Goal: Entertainment & Leisure: Consume media (video, audio)

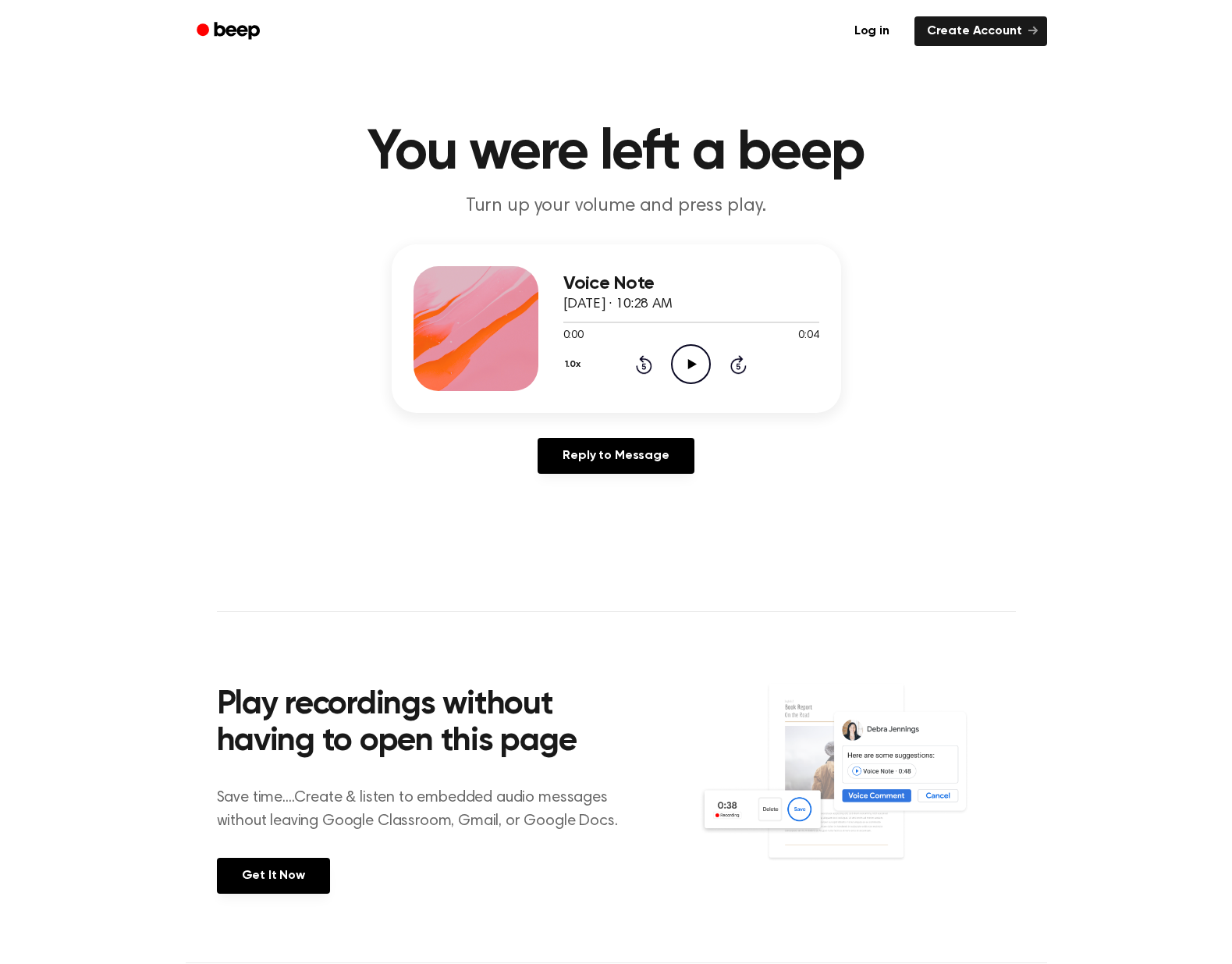
click at [698, 361] on icon "Play Audio" at bounding box center [690, 364] width 40 height 40
drag, startPoint x: 681, startPoint y: 364, endPoint x: 649, endPoint y: 362, distance: 32.1
click at [680, 364] on icon "Play Audio" at bounding box center [690, 364] width 40 height 40
click at [678, 363] on icon "Play Audio" at bounding box center [690, 364] width 40 height 40
click at [703, 362] on icon "Play Audio" at bounding box center [690, 364] width 40 height 40
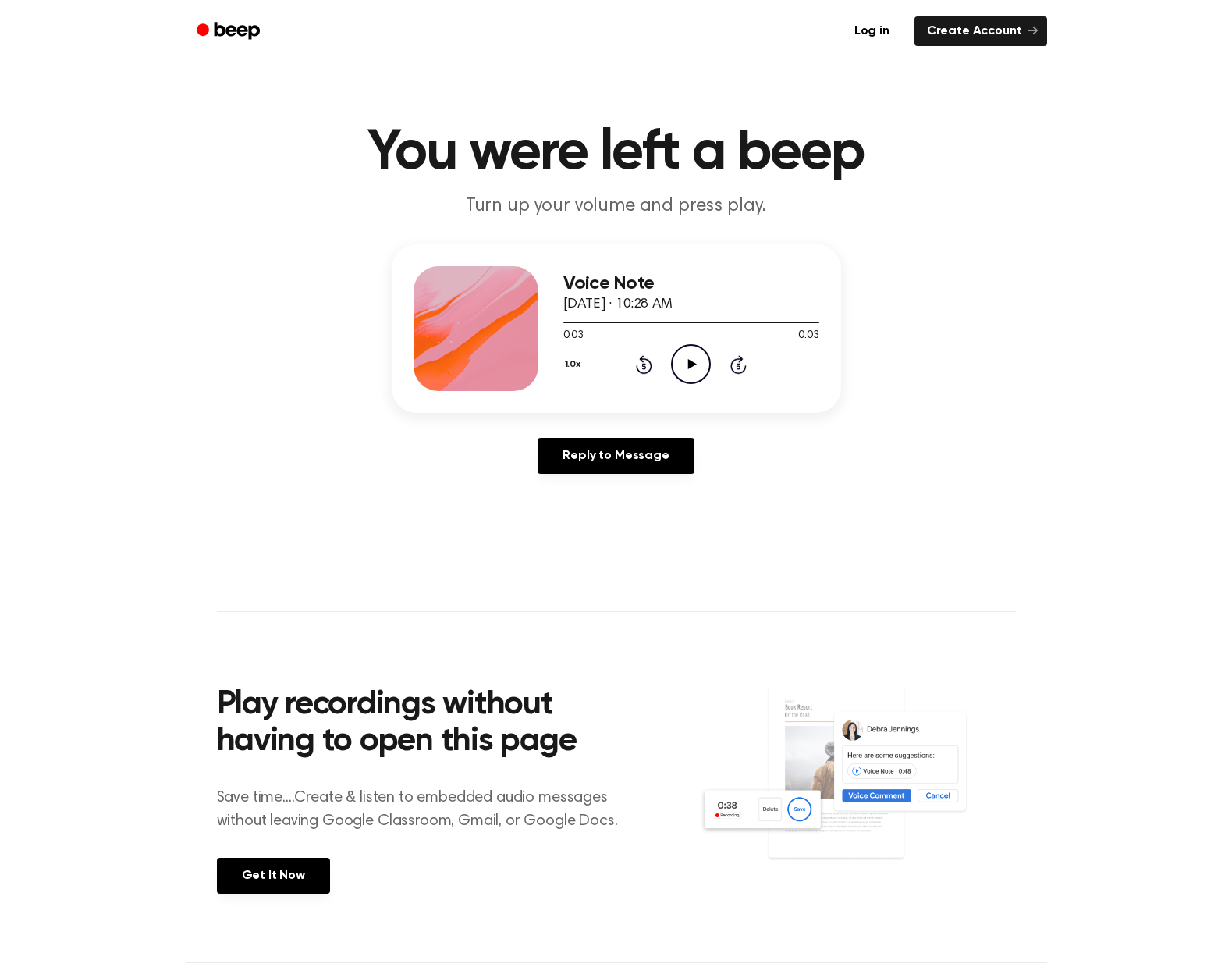
click at [684, 363] on icon "Play Audio" at bounding box center [690, 364] width 40 height 40
click at [697, 347] on icon "Play Audio" at bounding box center [690, 364] width 40 height 40
click at [688, 357] on icon "Play Audio" at bounding box center [690, 364] width 40 height 40
click at [685, 361] on icon "Play Audio" at bounding box center [690, 364] width 40 height 40
click at [686, 359] on icon "Play Audio" at bounding box center [690, 364] width 40 height 40
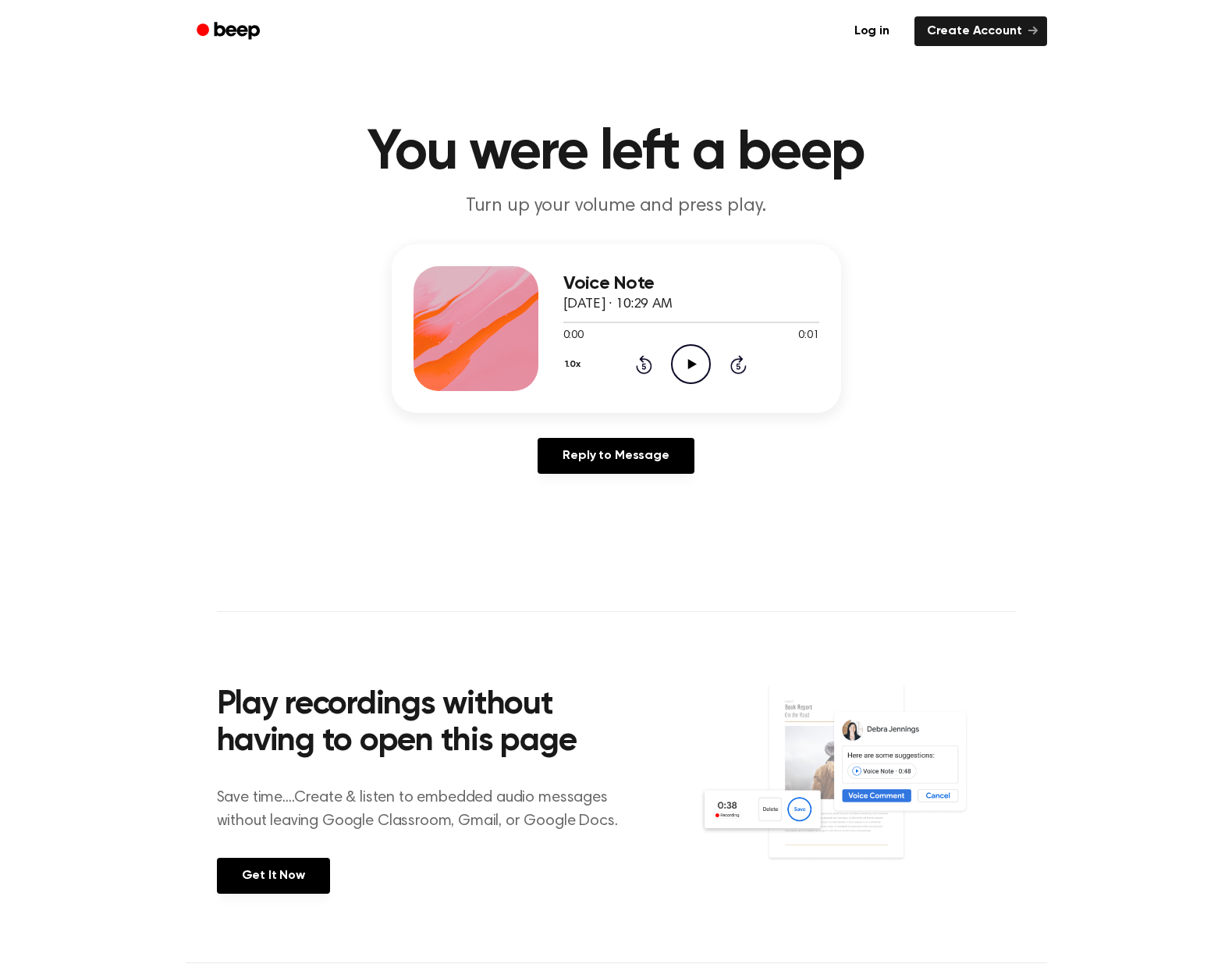
click at [700, 375] on icon "Play Audio" at bounding box center [690, 364] width 40 height 40
click at [689, 369] on icon at bounding box center [693, 364] width 8 height 10
click at [693, 372] on icon "Play Audio" at bounding box center [690, 364] width 40 height 40
click at [686, 361] on icon "Play Audio" at bounding box center [690, 364] width 40 height 40
click at [688, 355] on icon "Play Audio" at bounding box center [690, 364] width 40 height 40
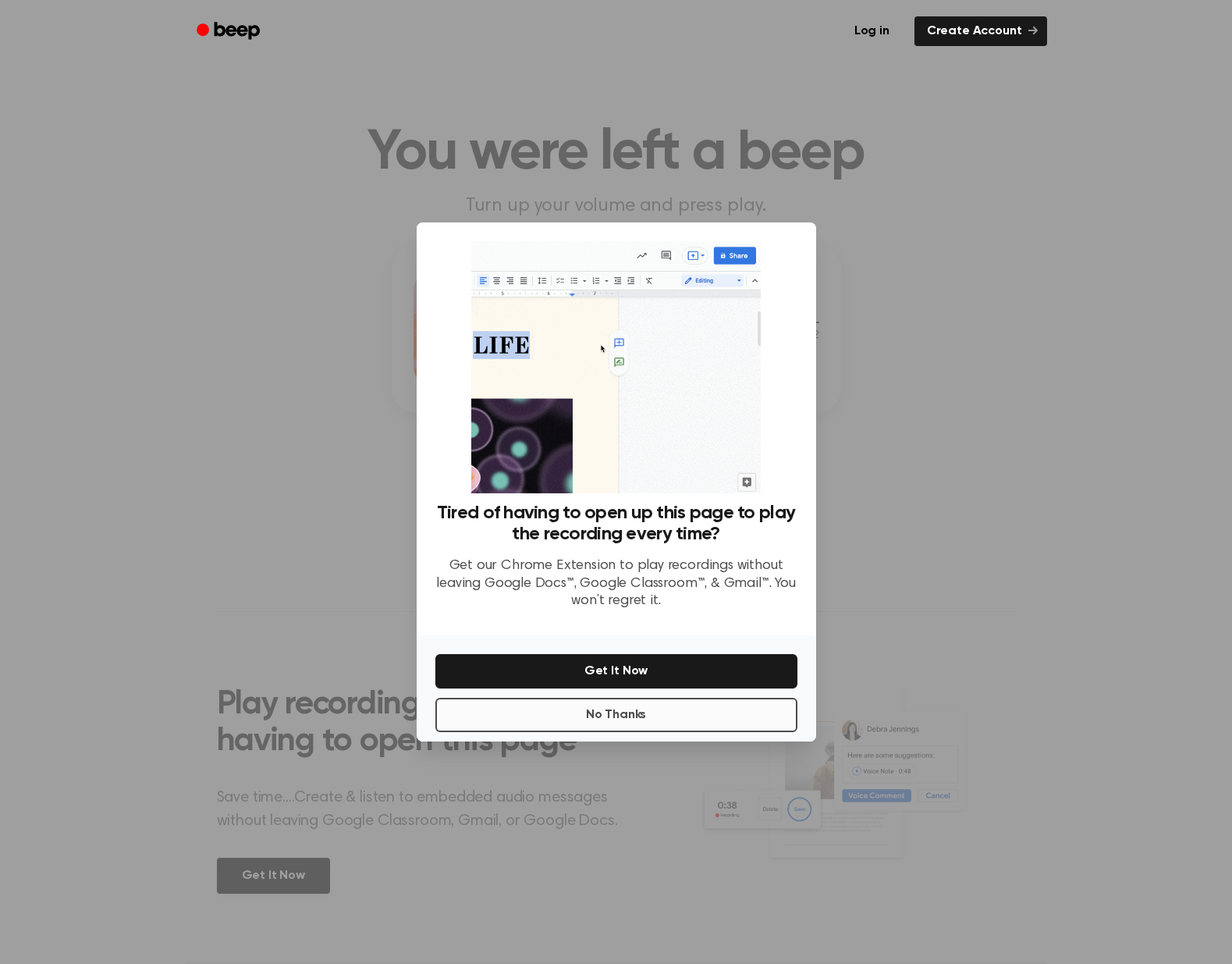
click at [657, 719] on button "No Thanks" at bounding box center [616, 715] width 362 height 34
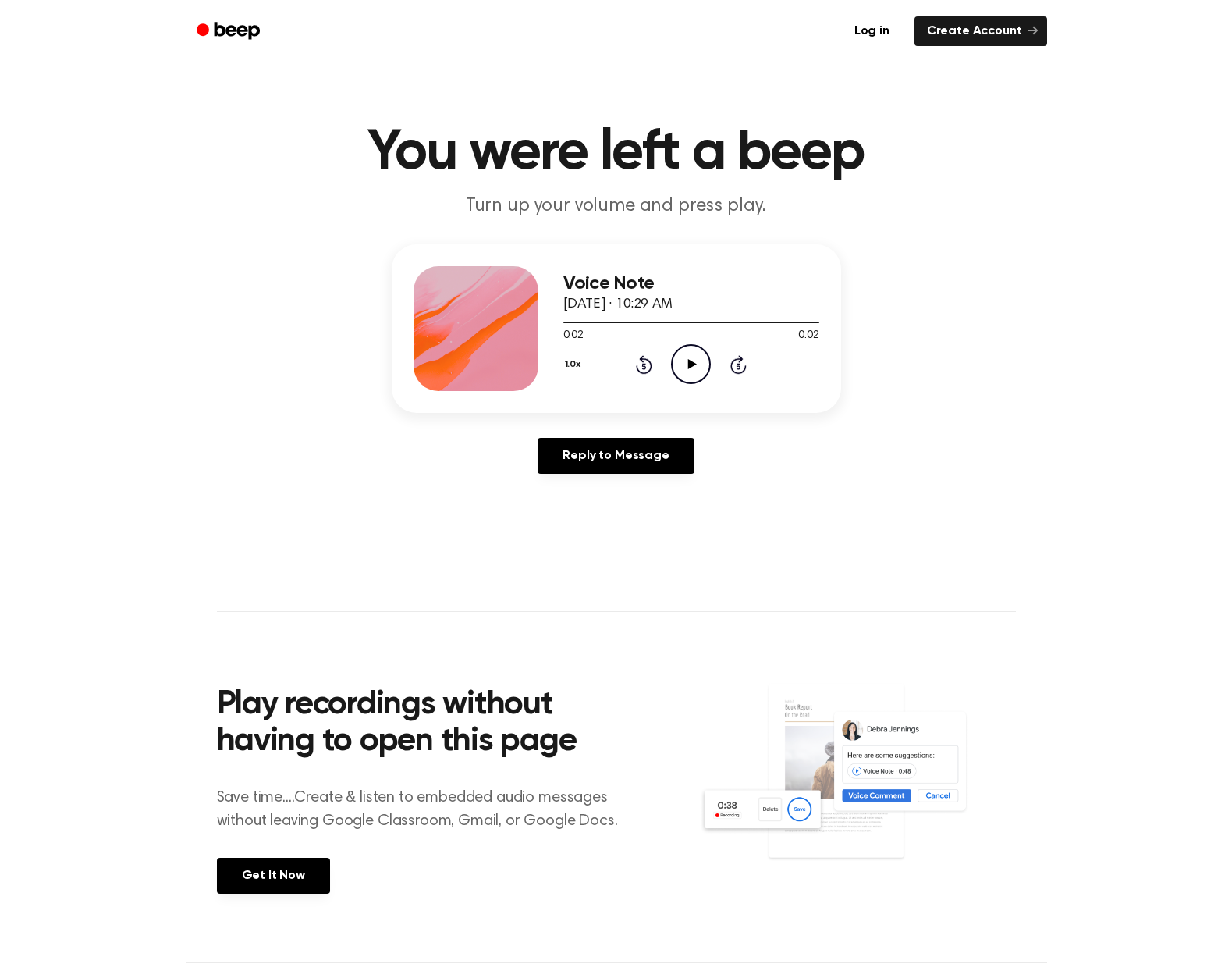
click at [690, 370] on icon "Play Audio" at bounding box center [690, 364] width 40 height 40
click at [689, 357] on icon "Play Audio" at bounding box center [690, 364] width 40 height 40
click at [697, 365] on icon "Play Audio" at bounding box center [690, 364] width 40 height 40
click at [688, 358] on icon "Play Audio" at bounding box center [690, 364] width 40 height 40
click at [702, 362] on icon "Play Audio" at bounding box center [690, 364] width 40 height 40
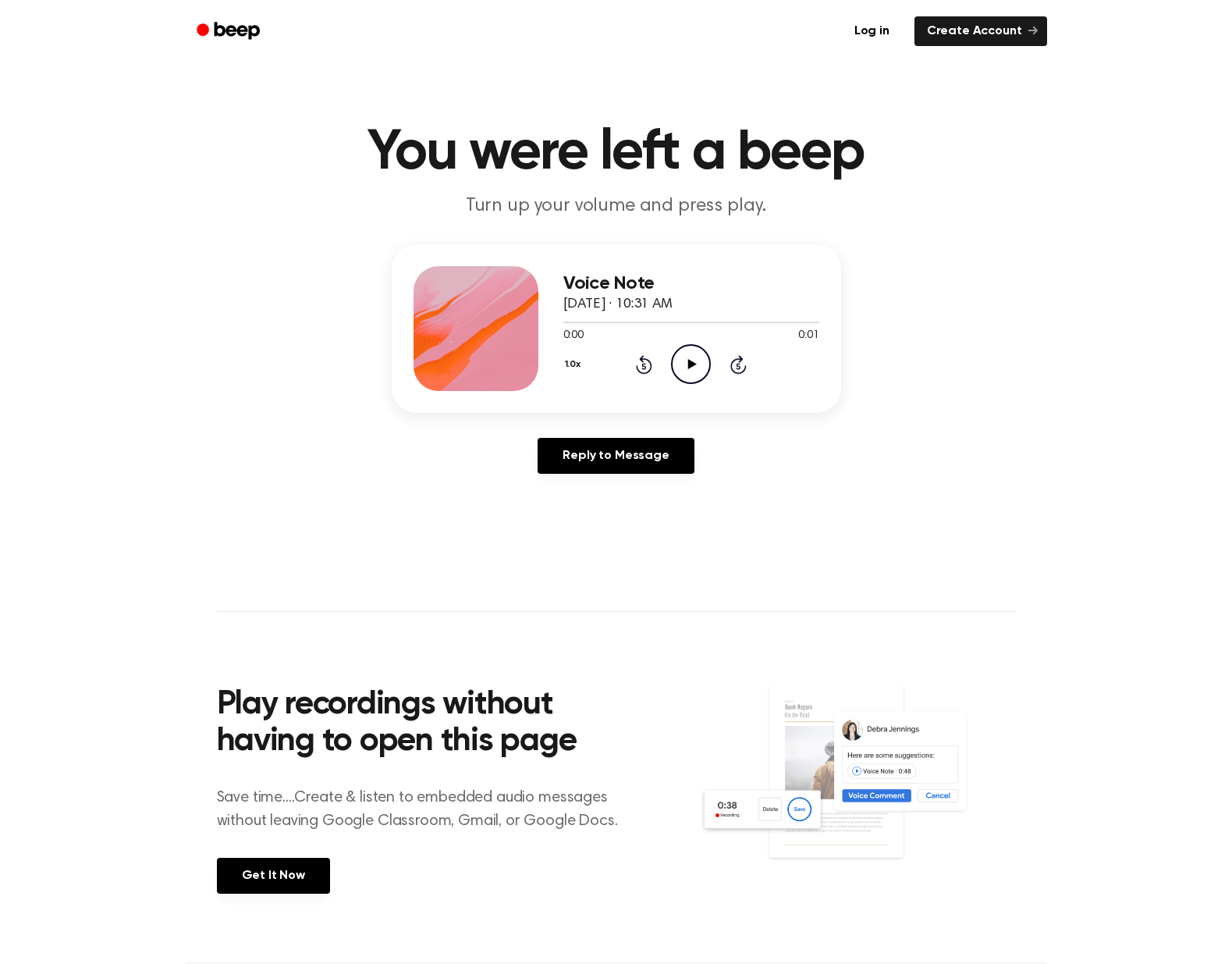
click at [699, 364] on icon "Play Audio" at bounding box center [690, 364] width 40 height 40
click at [675, 345] on icon "Play Audio" at bounding box center [690, 364] width 40 height 40
click at [699, 363] on icon "Play Audio" at bounding box center [690, 364] width 40 height 40
click at [694, 374] on icon "Play Audio" at bounding box center [690, 364] width 40 height 40
click at [691, 366] on icon at bounding box center [693, 364] width 8 height 10
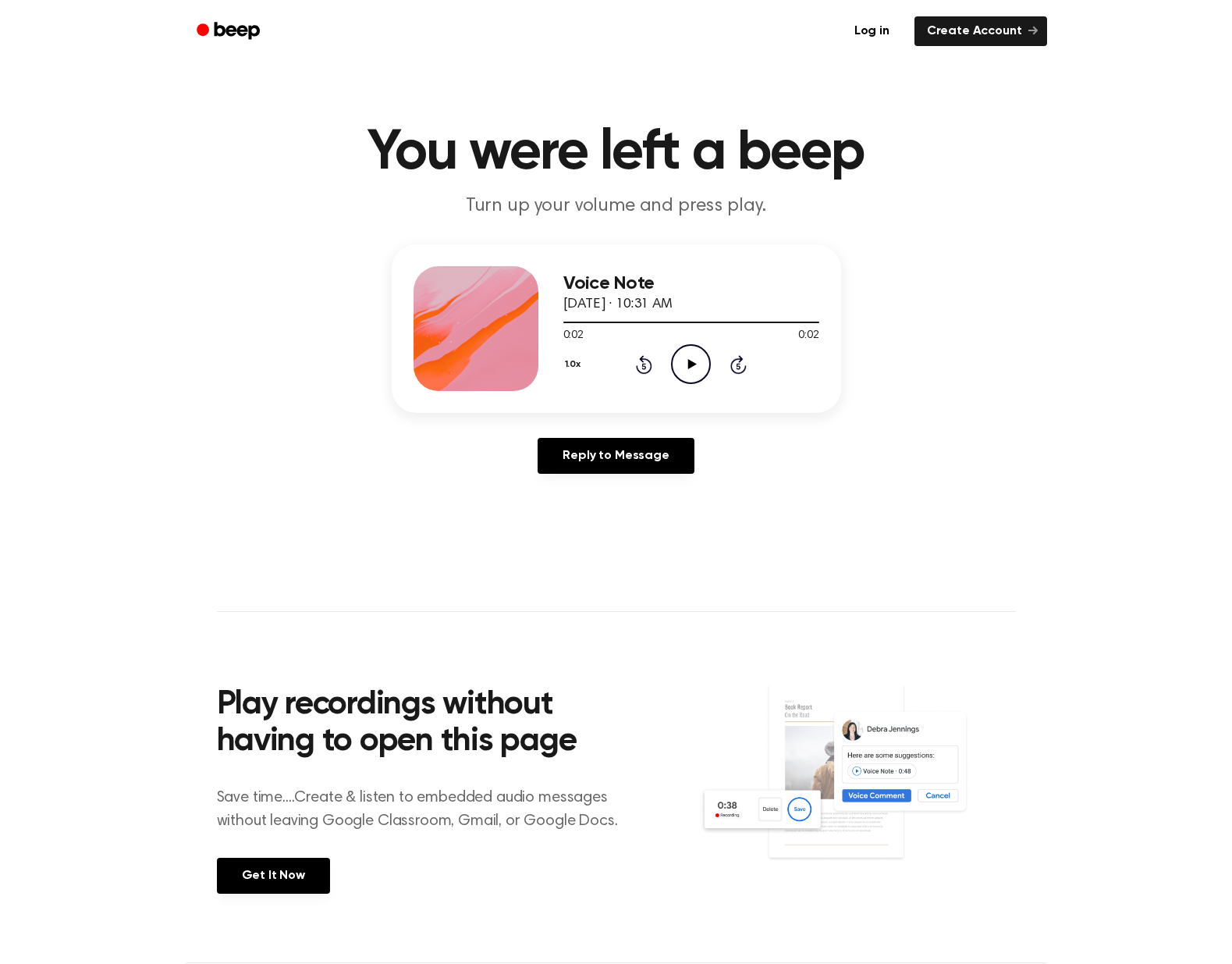
click at [684, 359] on icon "Play Audio" at bounding box center [690, 364] width 40 height 40
click at [683, 365] on icon "Play Audio" at bounding box center [690, 364] width 40 height 40
click at [695, 365] on icon at bounding box center [693, 364] width 8 height 10
click at [700, 358] on icon "Play Audio" at bounding box center [690, 364] width 40 height 40
